Goal: Transaction & Acquisition: Download file/media

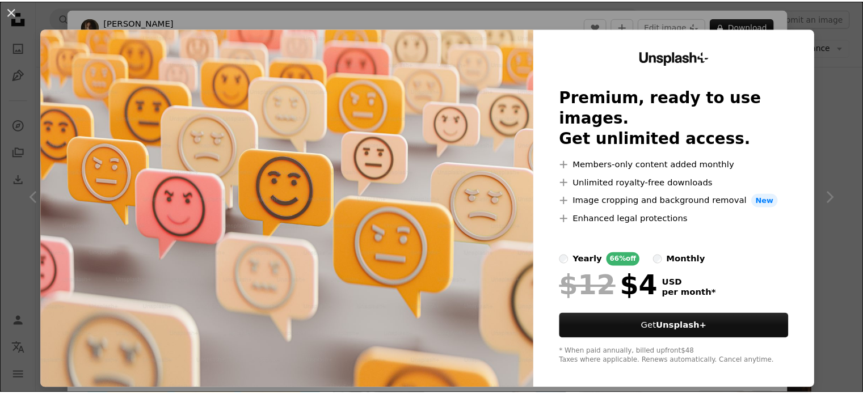
scroll to position [116, 0]
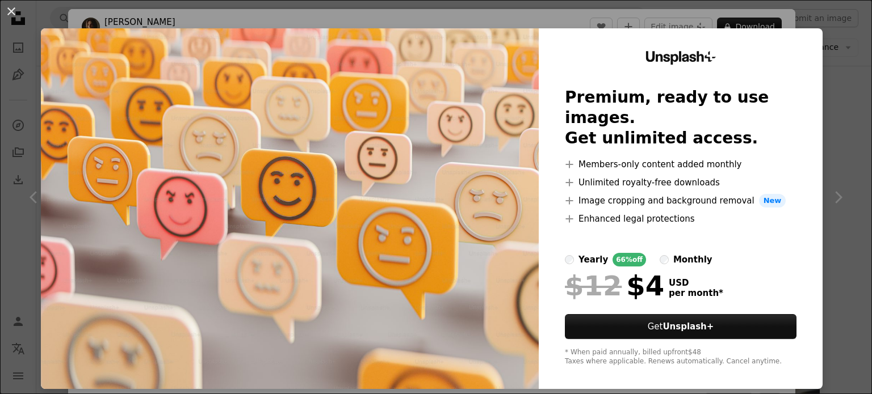
click at [847, 90] on div "An X shape Unsplash+ Premium, ready to use images. Get unlimited access. A plus…" at bounding box center [436, 197] width 872 height 394
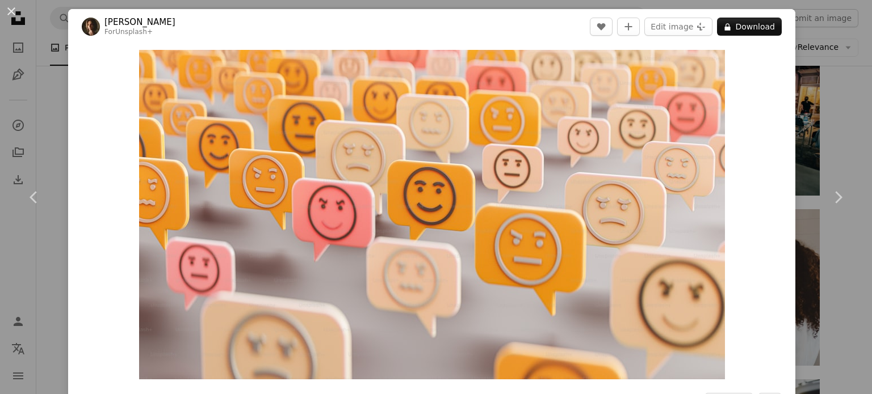
click at [847, 90] on div "An X shape Chevron left Chevron right [PERSON_NAME] For Unsplash+ A heart A plu…" at bounding box center [436, 197] width 872 height 394
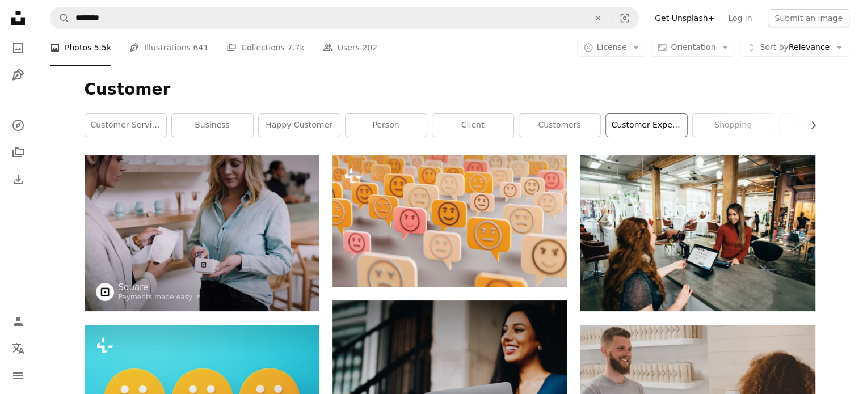
click at [643, 126] on link "customer experience" at bounding box center [646, 125] width 81 height 23
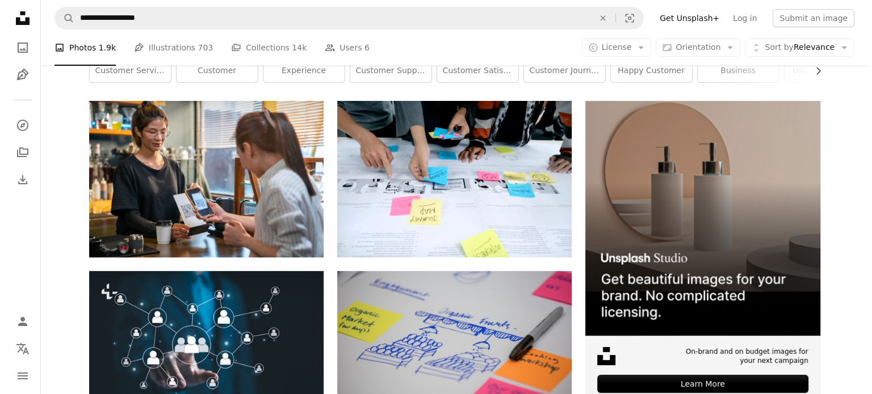
scroll to position [188, 0]
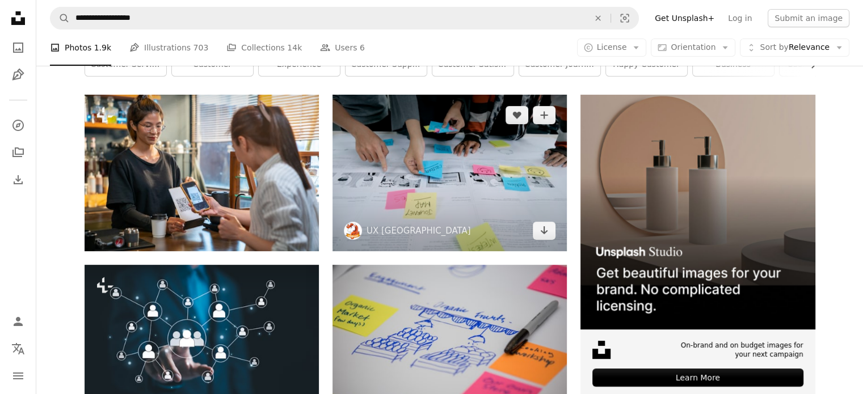
click at [494, 177] on img at bounding box center [449, 173] width 234 height 156
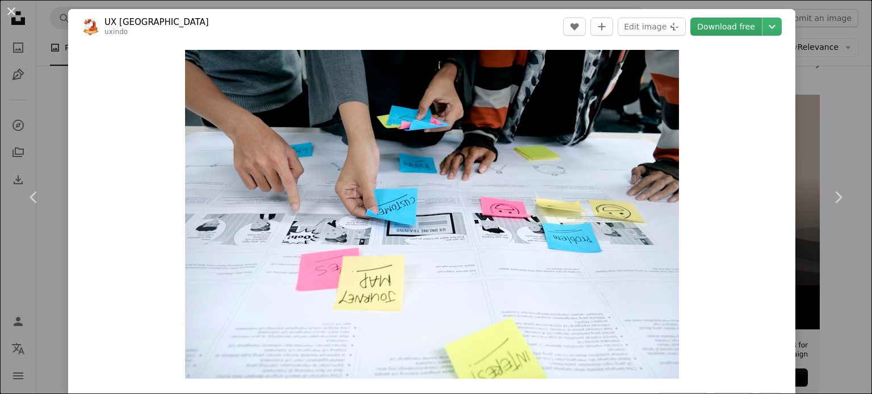
click at [726, 22] on link "Download free" at bounding box center [725, 27] width 71 height 18
